Goal: Obtain resource: Download file/media

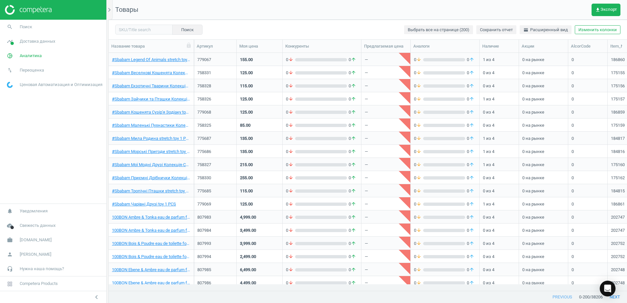
scroll to position [7, 7]
click at [32, 53] on span "Аналитика" at bounding box center [31, 56] width 22 height 6
click at [15, 79] on span "Товары" at bounding box center [14, 79] width 14 height 5
click at [16, 69] on span "Обзор" at bounding box center [12, 69] width 11 height 5
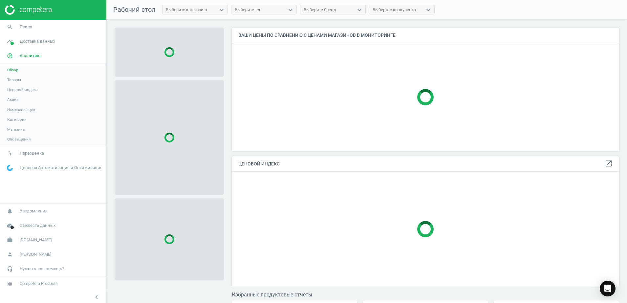
scroll to position [136, 394]
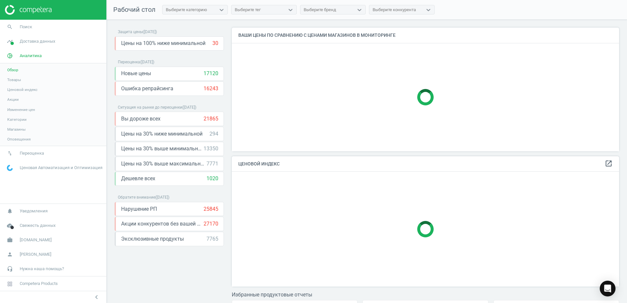
click at [16, 78] on span "Товары" at bounding box center [14, 79] width 14 height 5
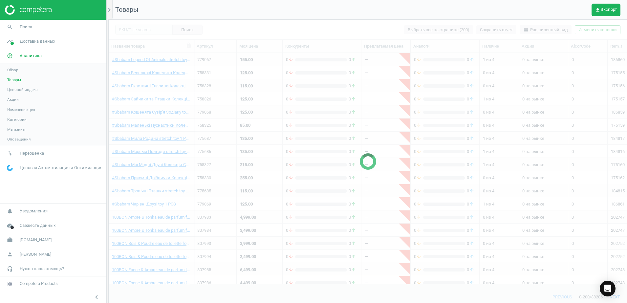
scroll to position [225, 512]
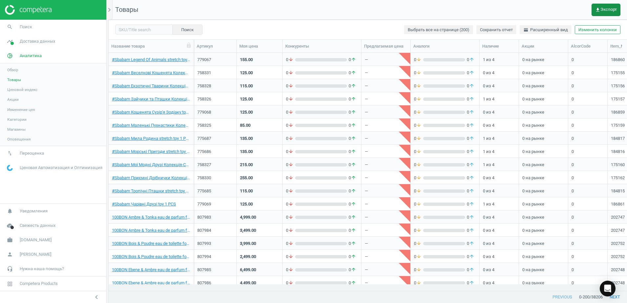
click at [603, 8] on span "get_app Экспорт" at bounding box center [606, 9] width 22 height 5
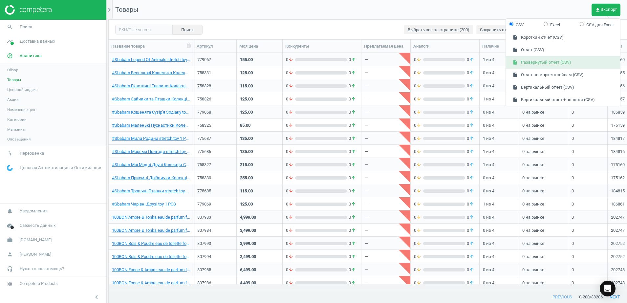
click at [532, 64] on button "insert_drive_file Развернутый отчет (CSV)" at bounding box center [563, 62] width 114 height 12
